Goal: Task Accomplishment & Management: Complete application form

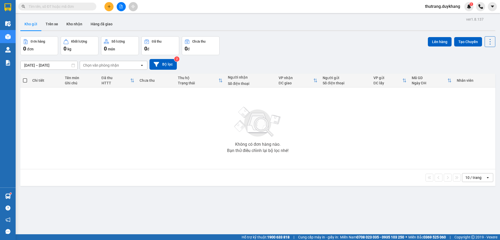
click at [109, 4] on button at bounding box center [109, 6] width 9 height 9
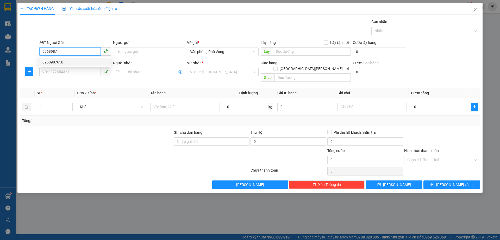
click at [80, 64] on div "0968987658" at bounding box center [74, 62] width 65 height 6
type input "0968987658"
click at [75, 70] on input "SĐT Người Nhận" at bounding box center [70, 72] width 62 height 8
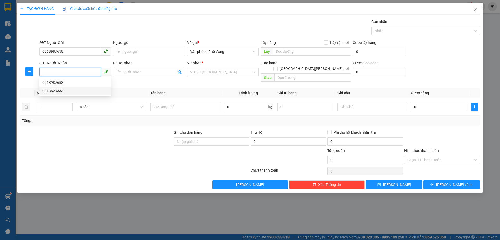
click at [80, 89] on div "0913629333" at bounding box center [74, 91] width 65 height 6
type input "0913629333"
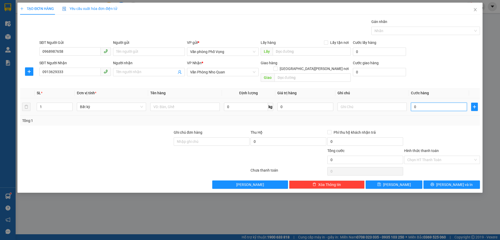
click at [452, 103] on input "0" at bounding box center [439, 106] width 56 height 8
type input "3"
type input "30"
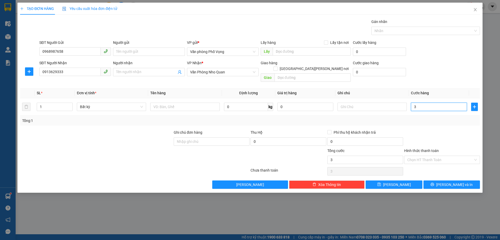
type input "30"
type input "300"
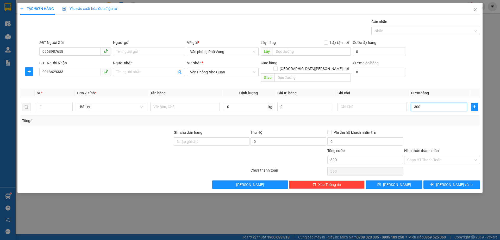
type input "3.000"
type input "30.000"
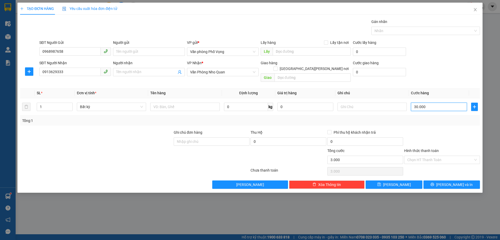
type input "30.000"
click at [438, 180] on button "[PERSON_NAME] và In" at bounding box center [452, 184] width 57 height 8
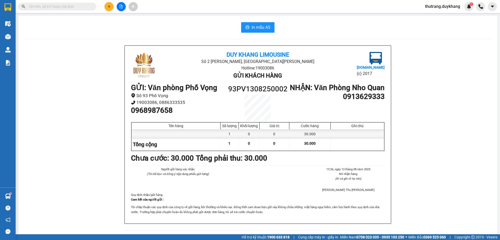
click at [34, 120] on div "[PERSON_NAME] Limousine Số 2 [GEOGRAPHIC_DATA][PERSON_NAME], [GEOGRAPHIC_DATA][…" at bounding box center [258, 236] width 467 height 382
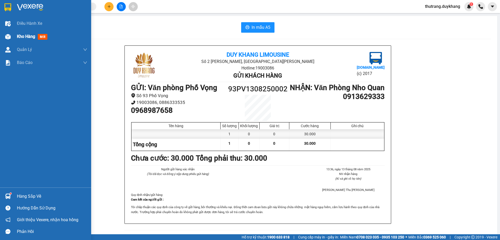
click at [14, 34] on div "Kho hàng mới" at bounding box center [45, 36] width 91 height 13
